Goal: Information Seeking & Learning: Learn about a topic

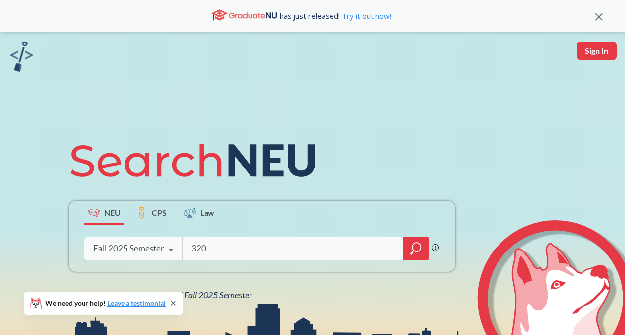
type input "3200"
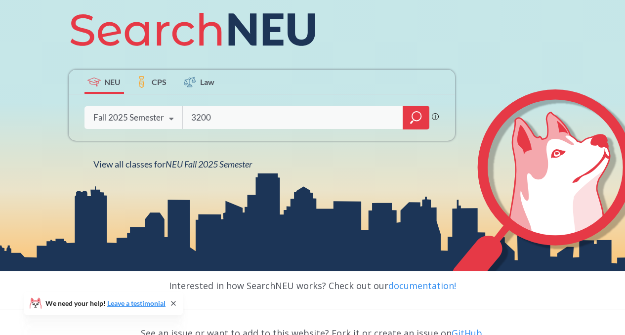
scroll to position [133, 0]
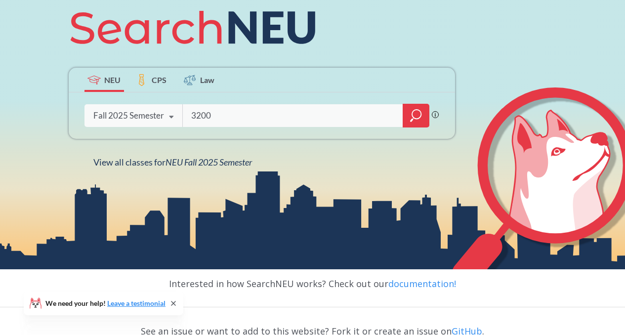
type input "3200"
click at [419, 119] on icon "magnifying glass" at bounding box center [416, 116] width 12 height 14
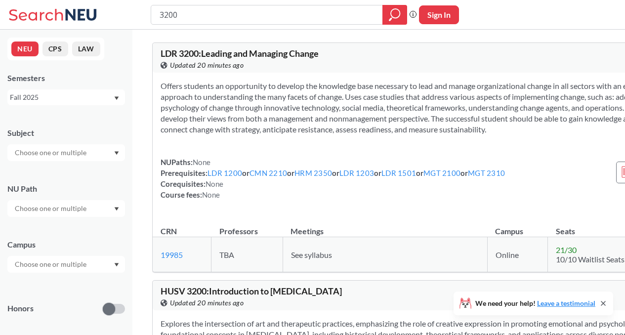
click at [93, 155] on div at bounding box center [66, 152] width 118 height 17
click at [78, 178] on p "Computer Science" at bounding box center [69, 181] width 112 height 10
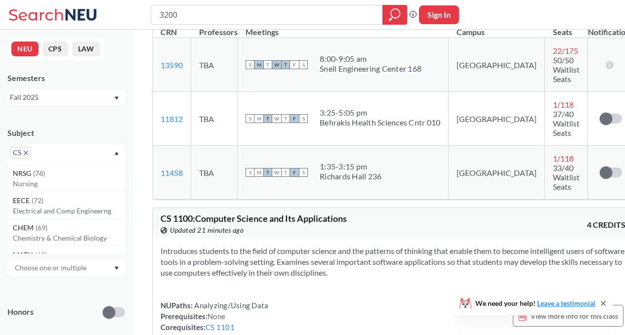
scroll to position [231, 0]
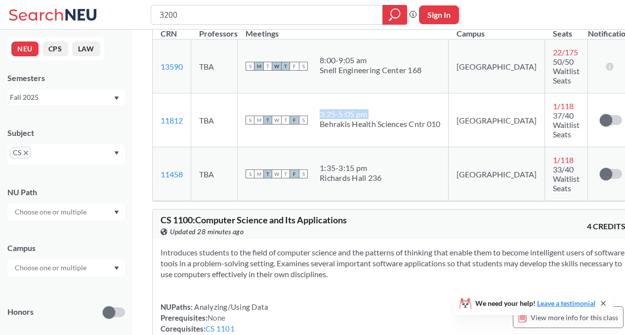
drag, startPoint x: 448, startPoint y: 121, endPoint x: 319, endPoint y: 124, distance: 128.6
click at [319, 124] on td "S M T W T F S 3:25 - 5:05 pm Behrakis Health Sciences Cntr 010" at bounding box center [343, 120] width 211 height 54
copy div
click at [436, 131] on td "S M T W T F S 3:25 - 5:05 pm Behrakis Health Sciences Cntr 010" at bounding box center [343, 120] width 211 height 54
click at [419, 121] on div "Behrakis Health Sciences Cntr 010" at bounding box center [380, 124] width 121 height 10
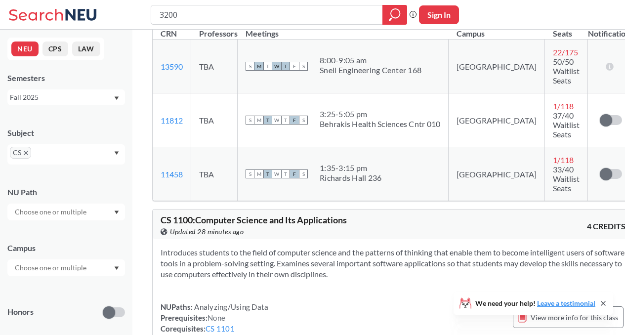
drag, startPoint x: 444, startPoint y: 121, endPoint x: 318, endPoint y: 124, distance: 126.1
click at [318, 124] on td "S M T W T F S 3:25 - 5:05 pm Behrakis Health Sciences Cntr 010" at bounding box center [343, 120] width 211 height 54
copy div
click at [346, 124] on div "Behrakis Health Sciences Cntr 010" at bounding box center [380, 124] width 121 height 10
drag, startPoint x: 321, startPoint y: 122, endPoint x: 443, endPoint y: 120, distance: 121.7
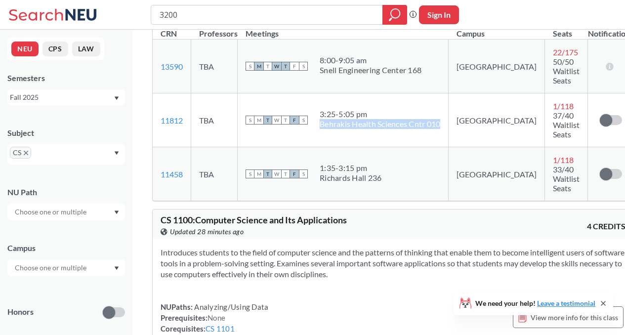
click at [441, 120] on div "Behrakis Health Sciences Cntr 010" at bounding box center [380, 124] width 121 height 10
copy div "Behrakis Health Sciences Cntr 010"
drag, startPoint x: 395, startPoint y: 161, endPoint x: 319, endPoint y: 166, distance: 75.3
click at [319, 166] on div "S M T W T F S 1:35 - 3:15 pm [PERSON_NAME] [PERSON_NAME] 236" at bounding box center [343, 174] width 195 height 22
copy div "1:35 - 3:15 pm"
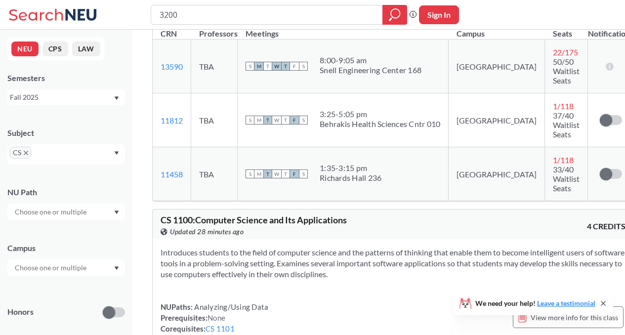
click at [329, 163] on div "1:35 - 3:15 pm" at bounding box center [351, 168] width 62 height 10
drag, startPoint x: 321, startPoint y: 155, endPoint x: 385, endPoint y: 167, distance: 65.5
click at [385, 167] on div "S M T W T F S 1:35 - 3:15 pm [PERSON_NAME] [PERSON_NAME] 236" at bounding box center [343, 174] width 195 height 22
copy div
drag, startPoint x: 445, startPoint y: 121, endPoint x: 318, endPoint y: 115, distance: 127.2
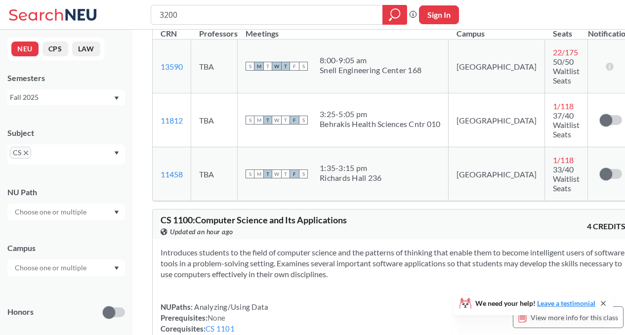
click at [318, 115] on td "S M T W T F S 3:25 - 5:05 pm Behrakis Health Sciences Cntr 010" at bounding box center [343, 120] width 211 height 54
copy div
drag, startPoint x: 394, startPoint y: 168, endPoint x: 312, endPoint y: 156, distance: 83.0
click at [312, 163] on div "S M T W T F S 1:35 - 3:15 pm [PERSON_NAME] [PERSON_NAME] 236" at bounding box center [343, 174] width 195 height 22
copy span "S"
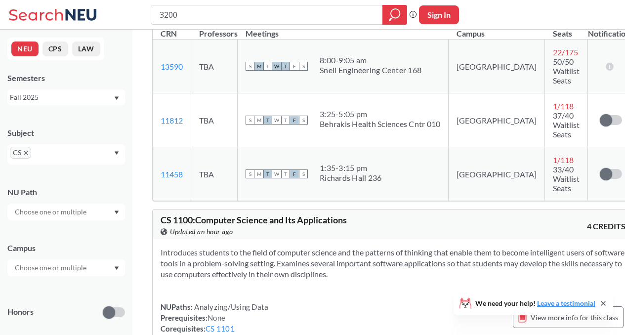
drag, startPoint x: 445, startPoint y: 123, endPoint x: 315, endPoint y: 113, distance: 129.4
click at [315, 113] on td "S M T W T F S 3:25 - 5:05 pm Behrakis Health Sciences Cntr 010" at bounding box center [343, 120] width 211 height 54
copy div
drag, startPoint x: 391, startPoint y: 167, endPoint x: 314, endPoint y: 156, distance: 77.4
click at [314, 163] on div "S M T W T F S 1:35 - 3:15 pm [PERSON_NAME] [PERSON_NAME] 236" at bounding box center [343, 174] width 195 height 22
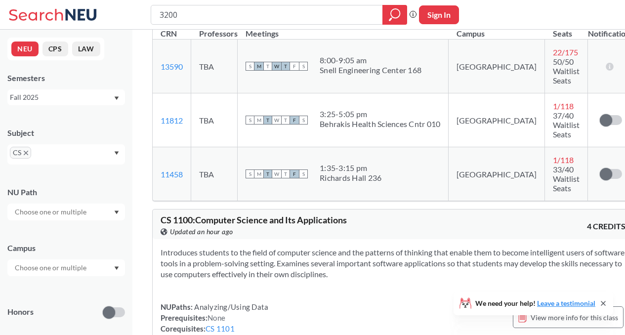
copy div
drag, startPoint x: 447, startPoint y: 124, endPoint x: 319, endPoint y: 123, distance: 127.6
click at [319, 123] on td "S M T W T F S 3:25 - 5:05 pm Behrakis Health Sciences Cntr 010" at bounding box center [343, 120] width 211 height 54
copy div "3:25 - 5:05 pm"
click at [407, 147] on td "S M T W T F S 1:35 - 3:15 pm [PERSON_NAME] [PERSON_NAME] 236" at bounding box center [343, 174] width 211 height 54
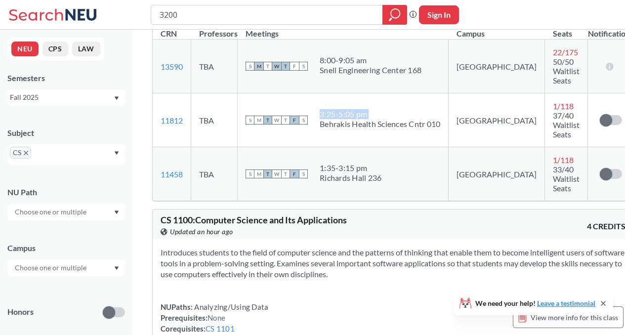
drag, startPoint x: 446, startPoint y: 120, endPoint x: 320, endPoint y: 120, distance: 126.1
click at [320, 120] on td "S M T W T F S 3:25 - 5:05 pm Behrakis Health Sciences Cntr 010" at bounding box center [343, 120] width 211 height 54
